Goal: Task Accomplishment & Management: Use online tool/utility

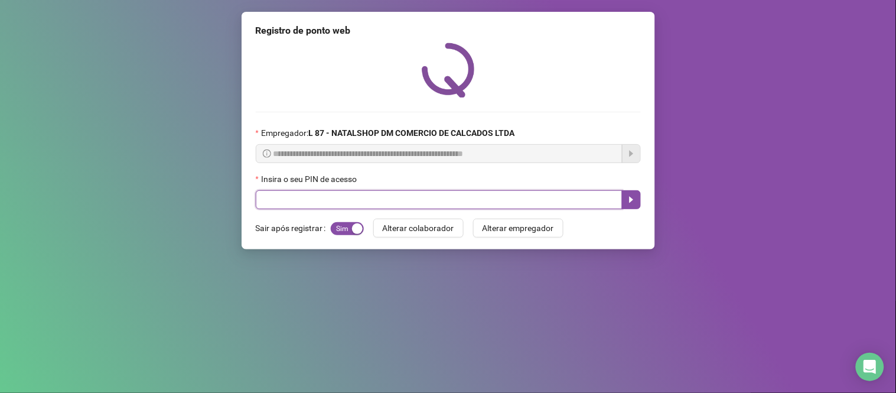
click at [441, 207] on input "text" at bounding box center [439, 199] width 367 height 19
type input "*****"
click at [638, 197] on button "button" at bounding box center [631, 199] width 19 height 19
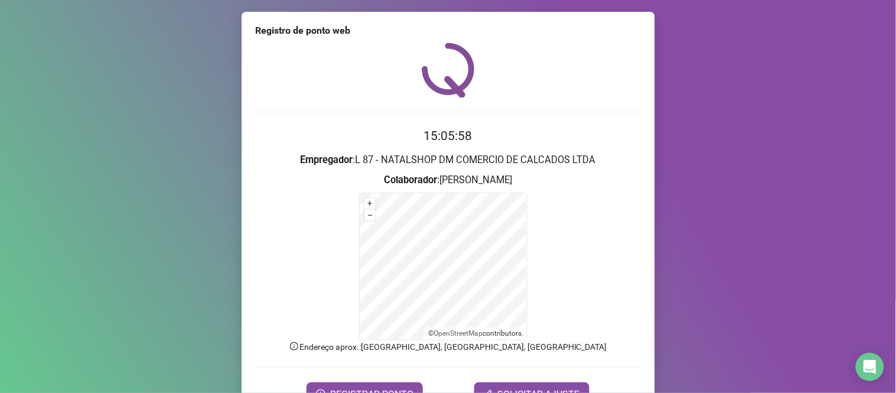
scroll to position [64, 0]
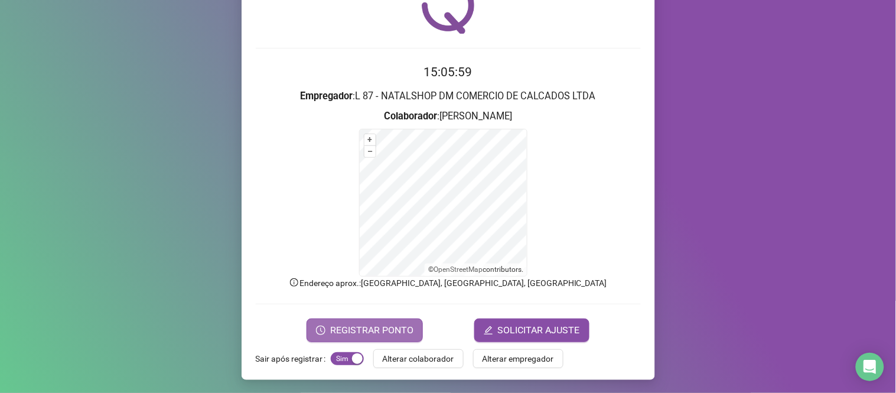
click at [384, 331] on span "REGISTRAR PONTO" at bounding box center [371, 330] width 83 height 14
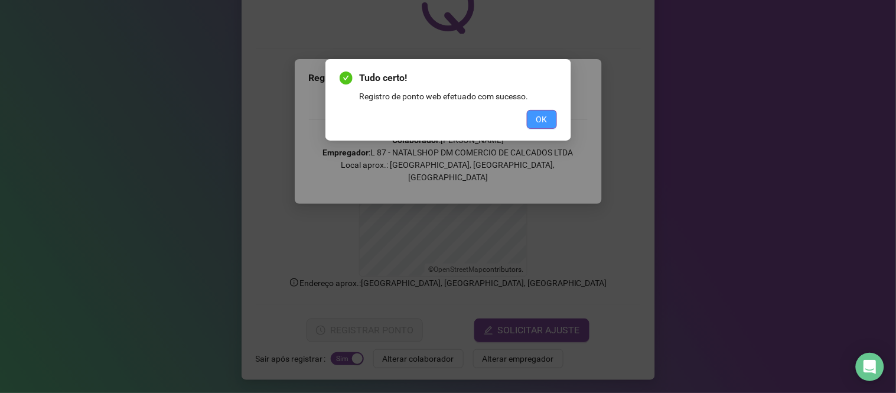
click at [541, 124] on span "OK" at bounding box center [541, 119] width 11 height 13
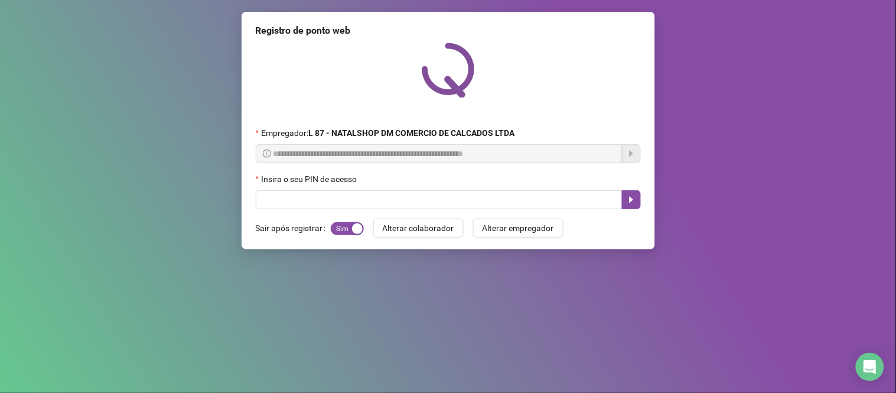
scroll to position [0, 0]
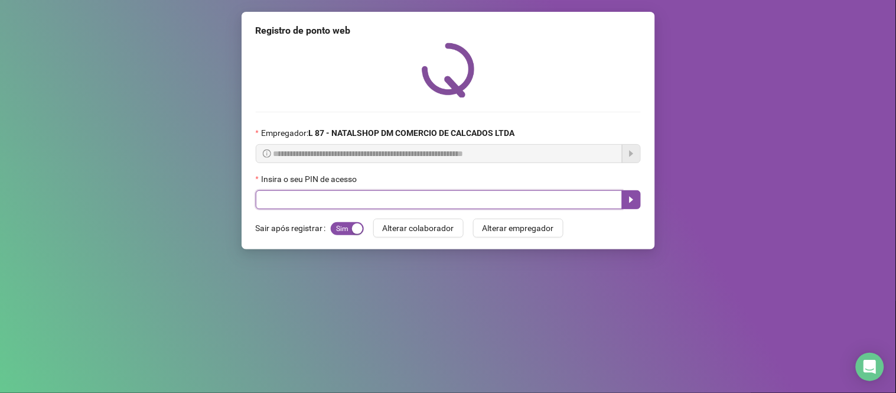
click at [334, 204] on input "text" at bounding box center [439, 199] width 367 height 19
type input "*****"
click at [627, 201] on icon "caret-right" at bounding box center [631, 199] width 9 height 9
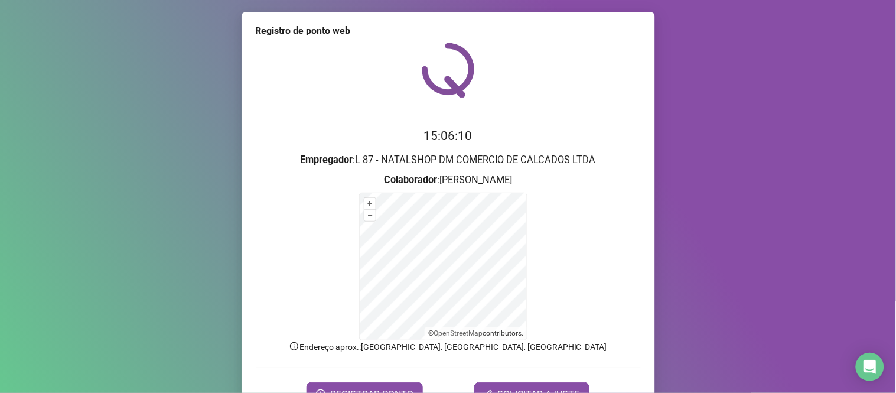
scroll to position [64, 0]
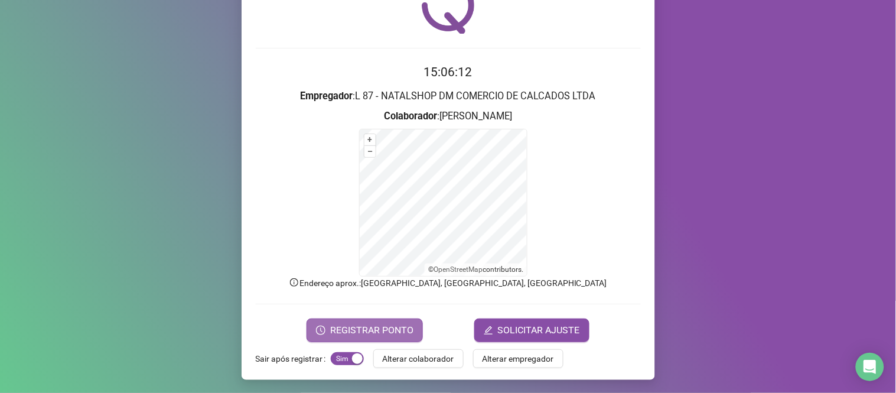
click at [384, 328] on span "REGISTRAR PONTO" at bounding box center [371, 330] width 83 height 14
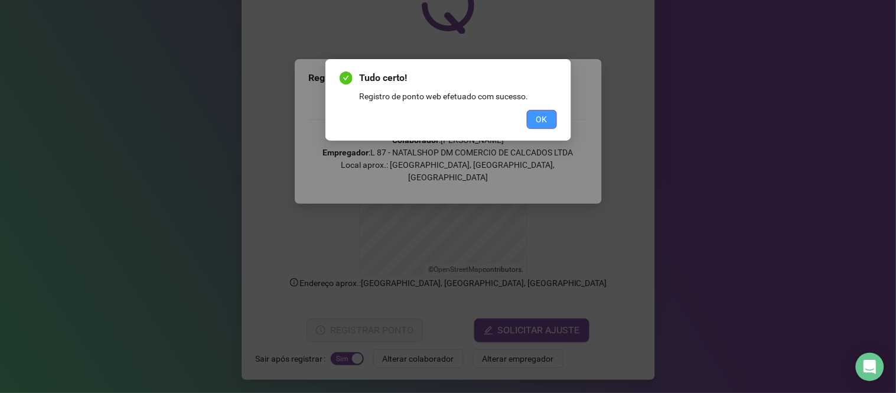
click at [539, 122] on span "OK" at bounding box center [541, 119] width 11 height 13
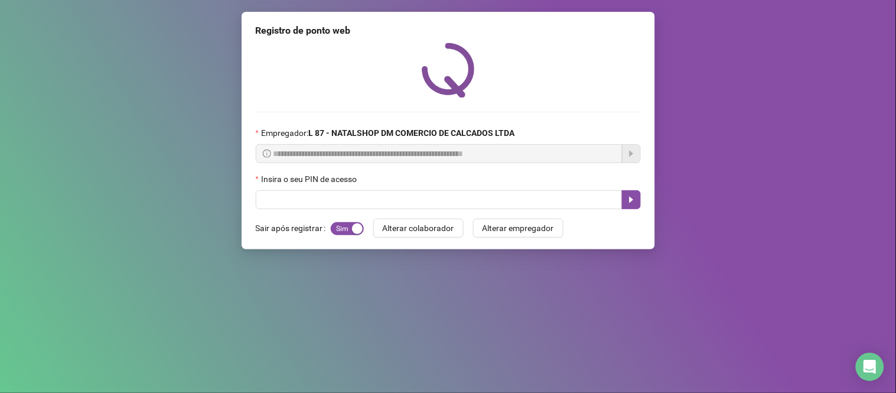
scroll to position [0, 0]
